Goal: Task Accomplishment & Management: Use online tool/utility

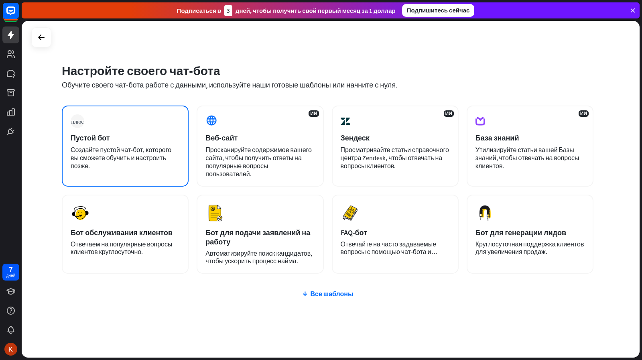
click at [180, 157] on div "Создайте пустой чат-бот, которого вы сможете обучить и настроить позже." at bounding box center [125, 158] width 109 height 24
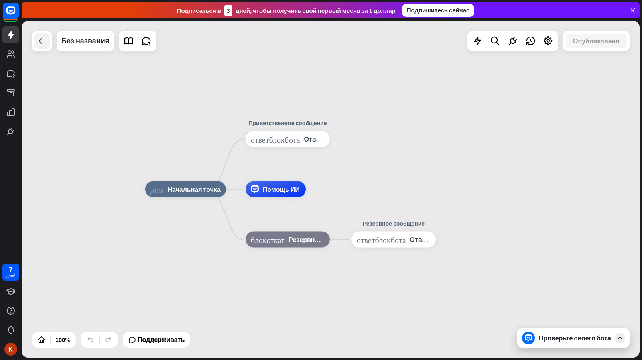
click at [42, 40] on icon at bounding box center [42, 41] width 10 height 10
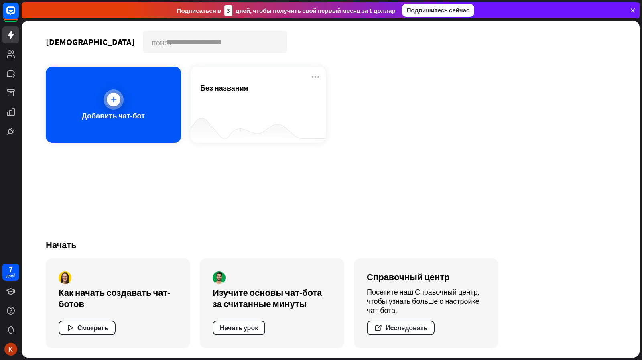
click at [158, 113] on div "Добавить чат-бот" at bounding box center [113, 105] width 135 height 76
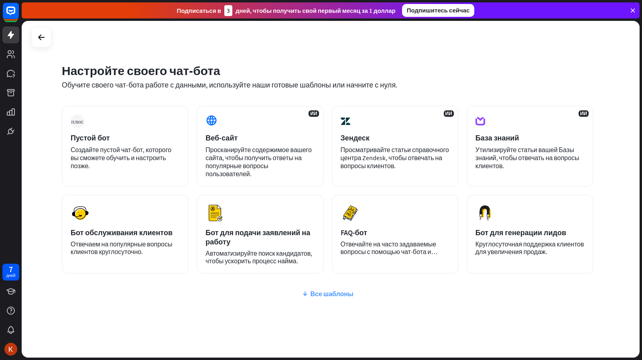
click at [336, 295] on font "Все шаблоны" at bounding box center [331, 294] width 43 height 8
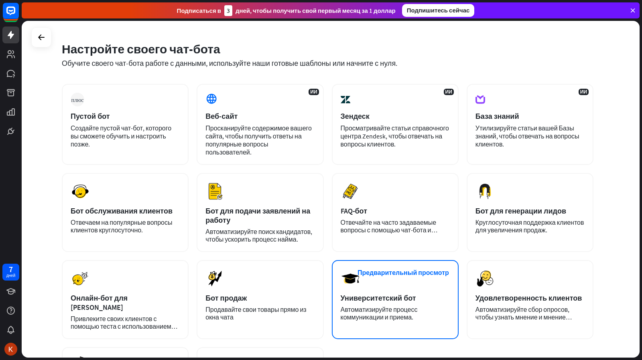
scroll to position [8, 0]
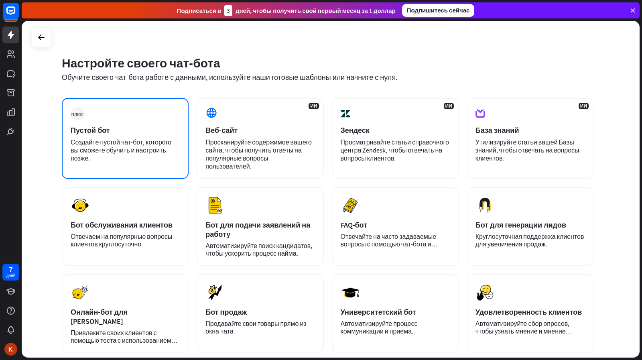
click at [118, 114] on div "плюс Пустой бот Создайте пустой чат-бот, которого вы сможете обучить и настроит…" at bounding box center [125, 138] width 127 height 81
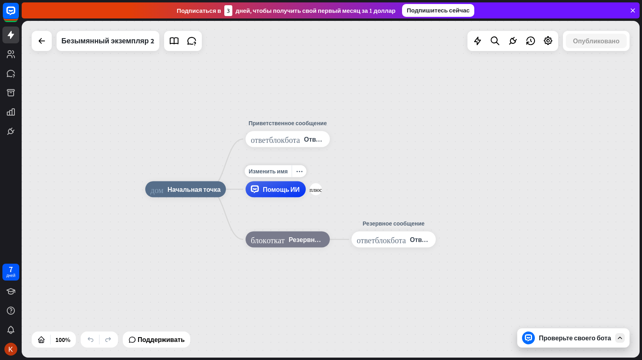
click at [287, 198] on div "Изменить имя more_horiz плюс Помощь ИИ" at bounding box center [276, 189] width 60 height 16
click at [280, 174] on font "Изменить имя" at bounding box center [268, 171] width 39 height 7
type input "*"
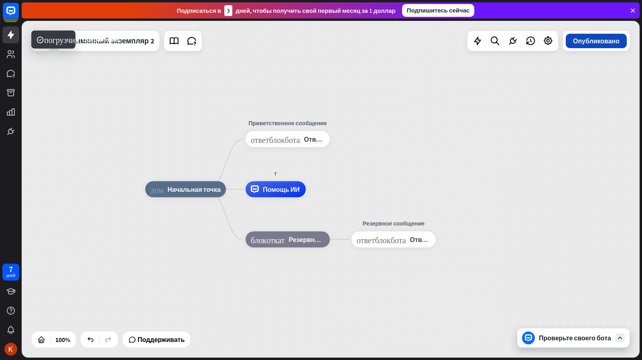
click at [603, 41] on font "Опубликовано" at bounding box center [596, 41] width 47 height 8
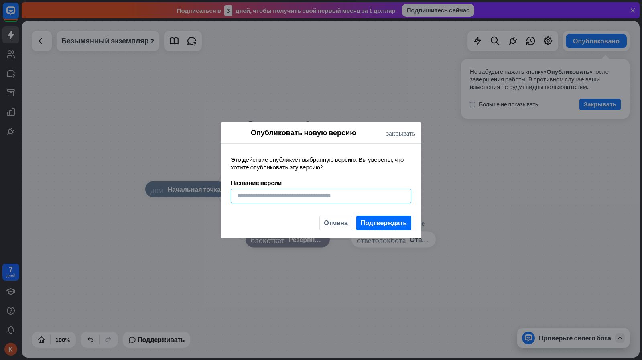
click at [313, 195] on input at bounding box center [321, 196] width 181 height 15
type input "****"
click at [389, 230] on div "Отмена Подтверждать" at bounding box center [321, 227] width 201 height 23
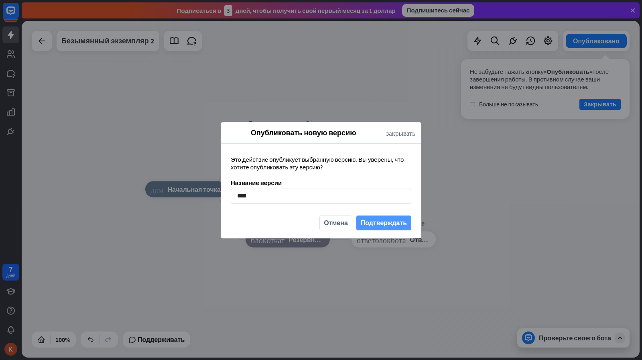
click at [381, 224] on font "Подтверждать" at bounding box center [384, 223] width 46 height 8
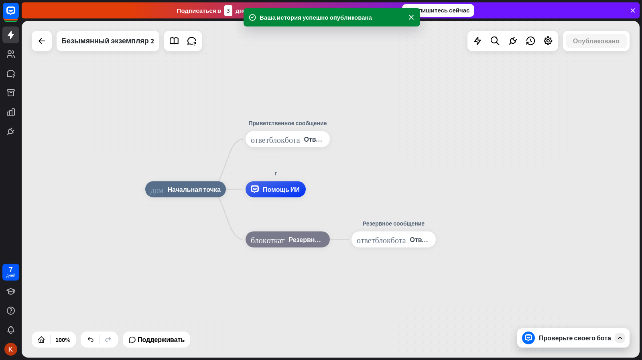
click at [498, 131] on div "дом_2 Начальная точка Приветственное сообщение ответ_блок_бота Ответ бота г Пом…" at bounding box center [331, 189] width 618 height 337
click at [44, 46] on div at bounding box center [42, 41] width 16 height 16
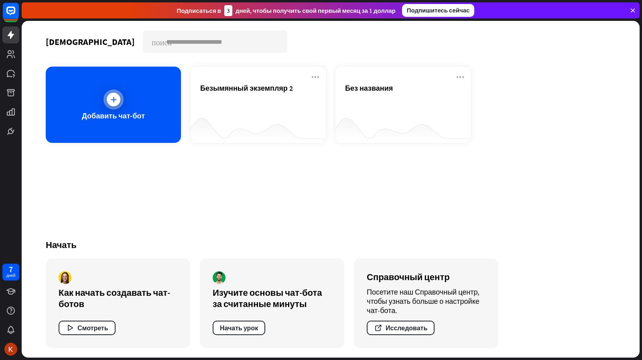
click at [71, 106] on div "Добавить чат-бот" at bounding box center [113, 105] width 135 height 76
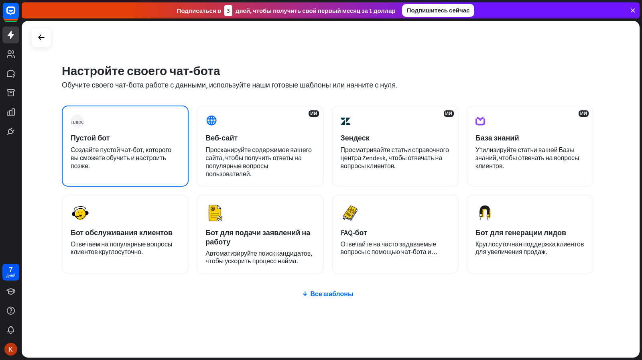
click at [129, 126] on div "плюс Пустой бот Создайте пустой чат-бот, которого вы сможете обучить и настроит…" at bounding box center [125, 146] width 127 height 81
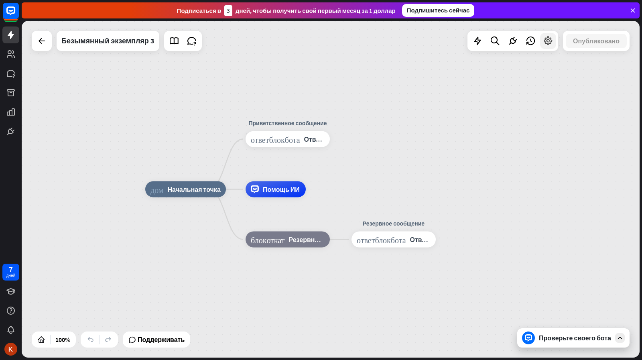
click at [552, 45] on icon at bounding box center [548, 41] width 10 height 10
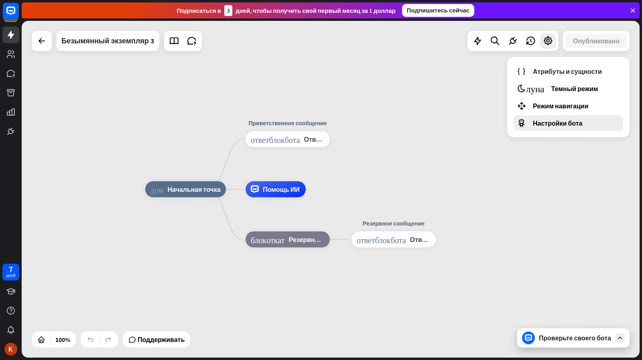
click at [566, 120] on font "Настройки бота" at bounding box center [557, 123] width 49 height 8
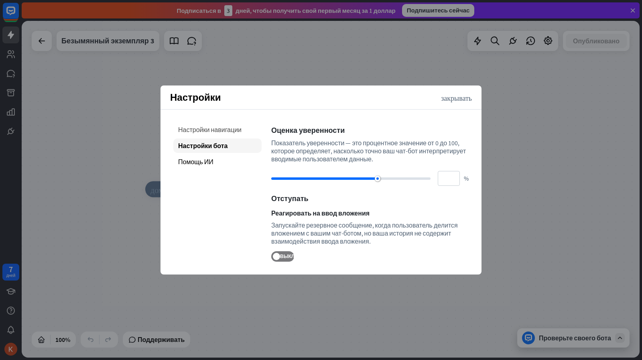
click at [221, 132] on font "Настройки навигации" at bounding box center [209, 130] width 63 height 8
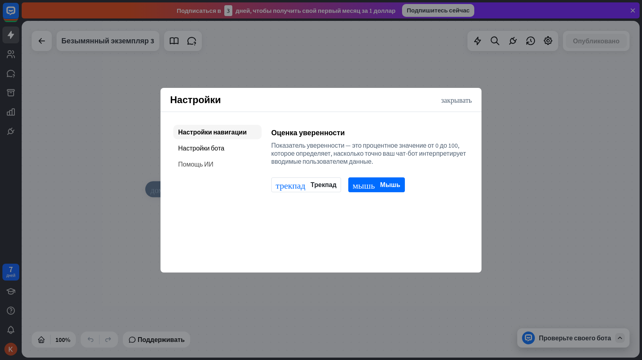
click at [210, 161] on font "Помощь ИИ" at bounding box center [195, 164] width 35 height 8
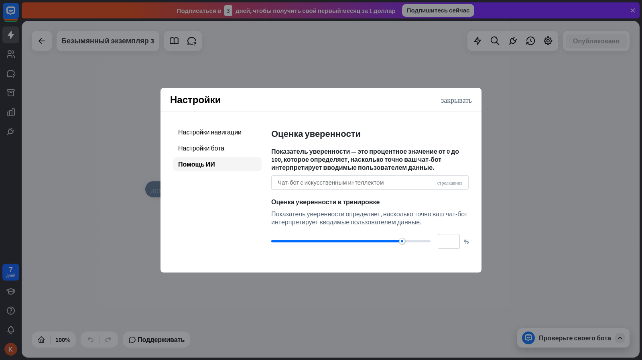
click at [400, 179] on div "Чат-бот с искусственным интеллектом стрелка_вниз" at bounding box center [370, 182] width 198 height 14
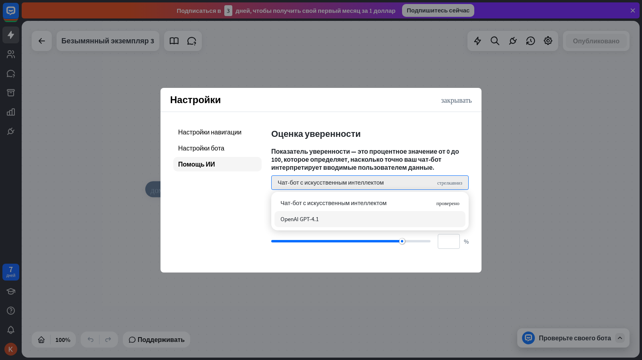
click at [313, 223] on div "OpenAI GPT-4.1" at bounding box center [370, 219] width 191 height 16
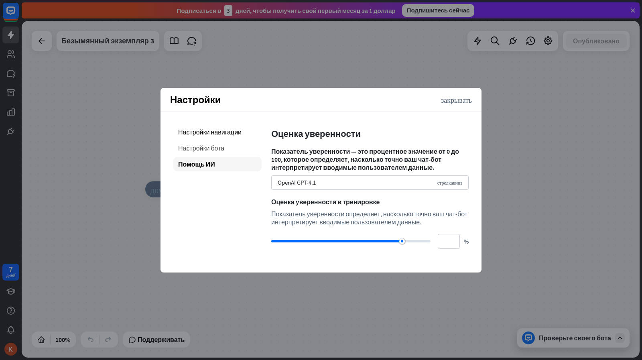
click at [214, 154] on div "Настройки бота" at bounding box center [217, 148] width 88 height 14
type input "**"
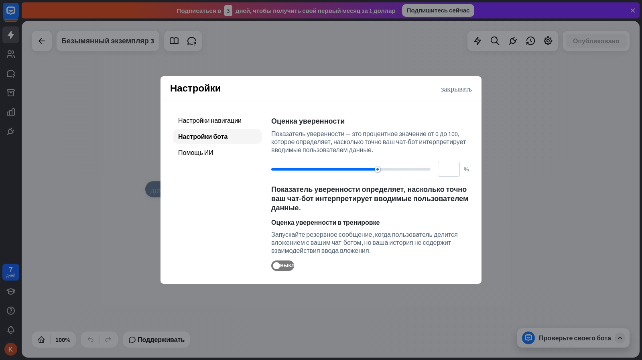
click at [513, 98] on div "дом_2 Начальная точка Приветственное сообщение ответ_блок_бота Ответ бота Помощ…" at bounding box center [331, 189] width 618 height 337
click at [466, 94] on div "Настройки закрывать" at bounding box center [321, 88] width 321 height 24
click at [463, 90] on font "закрывать" at bounding box center [456, 88] width 31 height 7
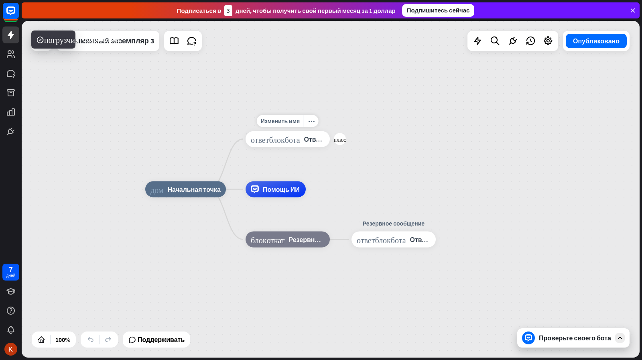
click at [310, 137] on font "Ответ бота" at bounding box center [321, 139] width 34 height 8
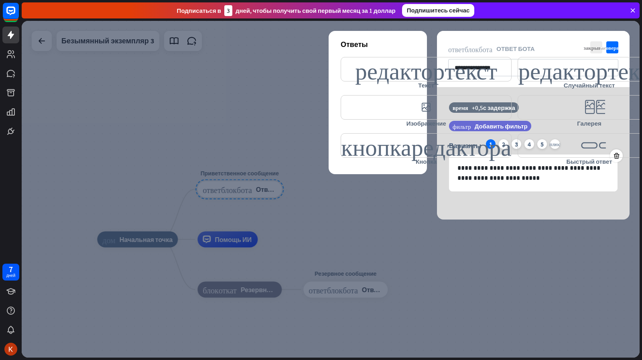
click at [322, 189] on div at bounding box center [331, 189] width 618 height 337
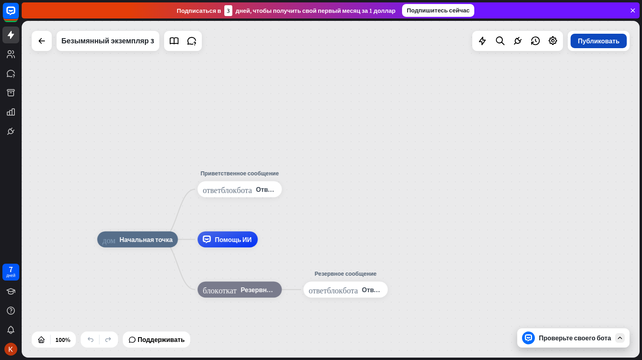
click at [610, 43] on font "Публиковать" at bounding box center [599, 41] width 42 height 8
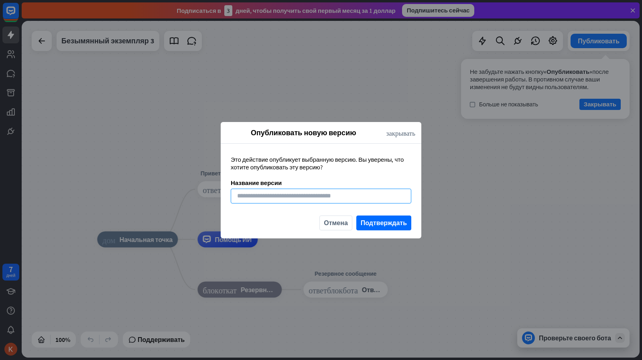
click at [317, 198] on input at bounding box center [321, 196] width 181 height 15
type input "**"
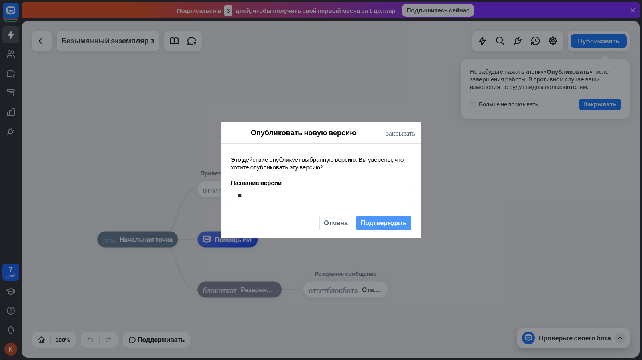
click at [379, 229] on font "Подтверждать" at bounding box center [384, 223] width 46 height 14
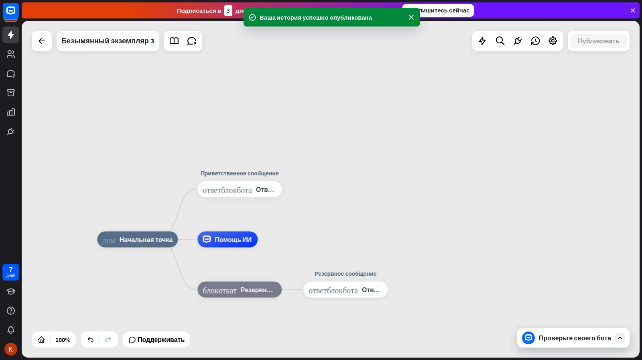
click at [383, 226] on font "Подтверждать" at bounding box center [384, 223] width 46 height 8
click at [136, 43] on font "Безымянный экземпляр 3" at bounding box center [107, 40] width 93 height 9
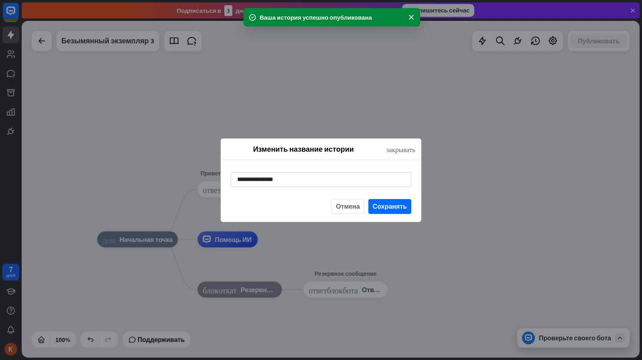
click at [193, 56] on div "**********" at bounding box center [321, 180] width 642 height 360
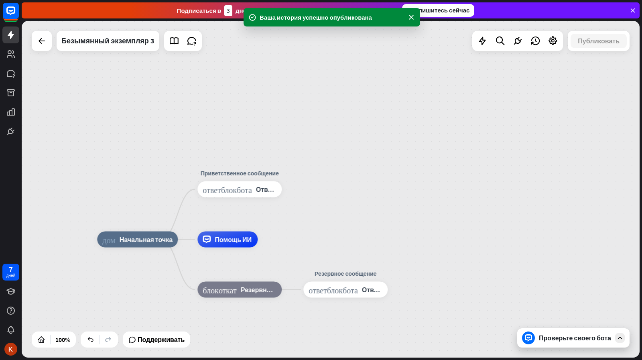
click at [53, 45] on div "Безымянный экземпляр 3" at bounding box center [117, 41] width 170 height 20
click at [47, 42] on div at bounding box center [42, 41] width 16 height 16
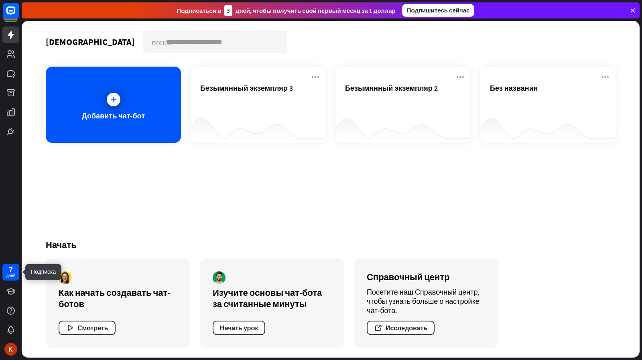
click at [14, 275] on font "дней" at bounding box center [10, 275] width 9 height 5
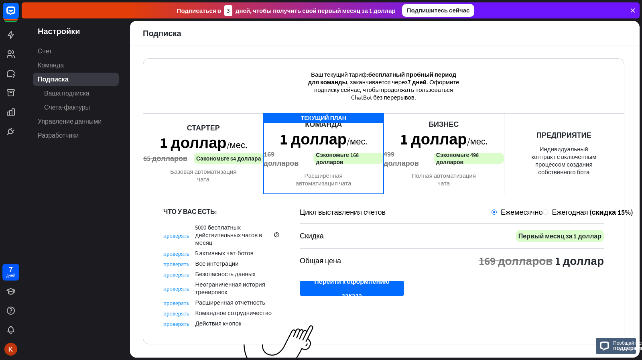
click at [2, 314] on div "7 дней" at bounding box center [11, 309] width 22 height 96
click at [0, 317] on div "7 дней" at bounding box center [11, 309] width 22 height 96
click at [4, 313] on div at bounding box center [10, 310] width 17 height 17
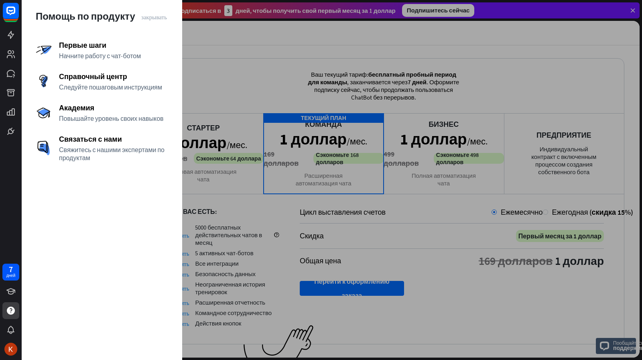
click at [285, 202] on div at bounding box center [332, 180] width 621 height 360
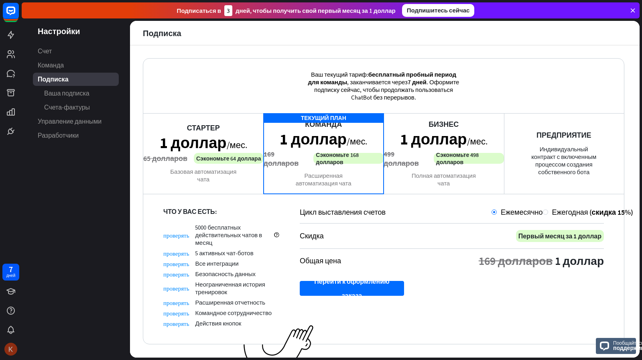
click at [10, 346] on img at bounding box center [10, 349] width 13 height 13
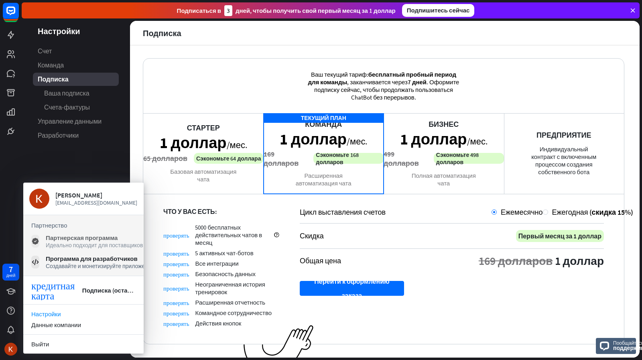
click at [87, 234] on font "Партнерская программа" at bounding box center [82, 238] width 72 height 8
